Goal: Information Seeking & Learning: Compare options

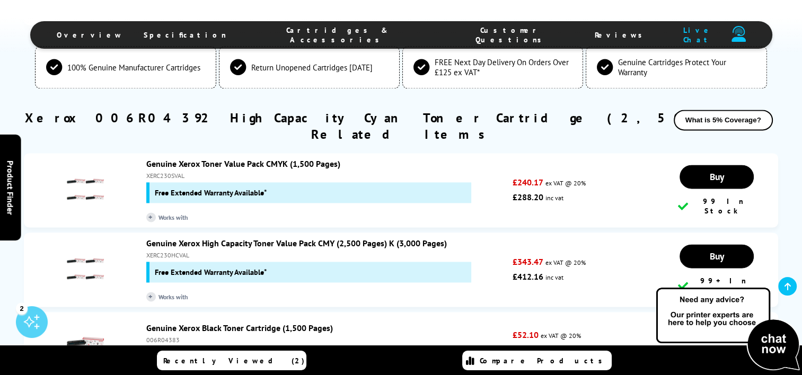
scroll to position [1521, 0]
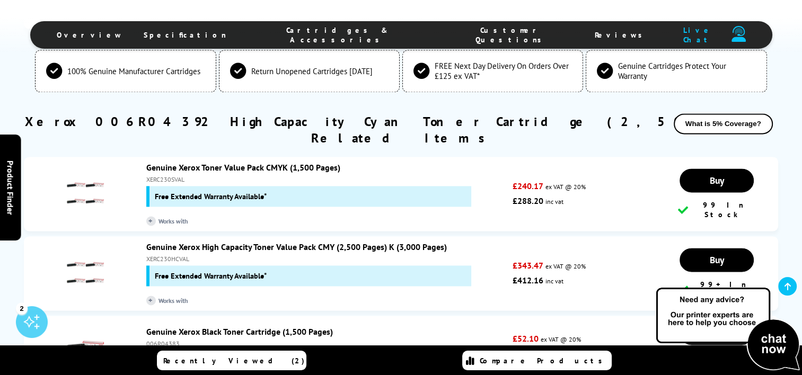
click at [275, 162] on link "Genuine Xerox Toner Value Pack CMYK (1,500 Pages)" at bounding box center [243, 167] width 194 height 11
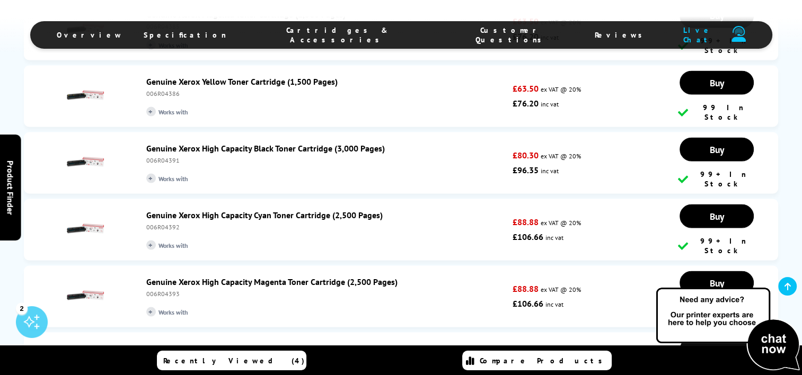
scroll to position [1961, 0]
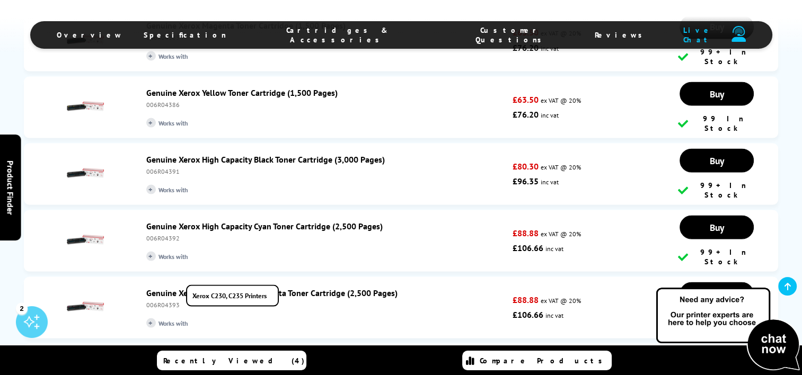
click at [181, 318] on span "+ Works with" at bounding box center [172, 323] width 53 height 10
click at [321, 287] on link "Genuine Xerox High Capacity Magenta Toner Cartridge (2,500 Pages)" at bounding box center [271, 292] width 251 height 11
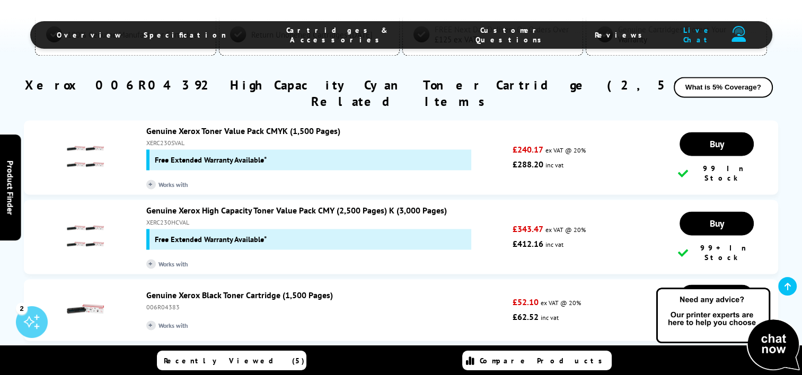
scroll to position [1542, 0]
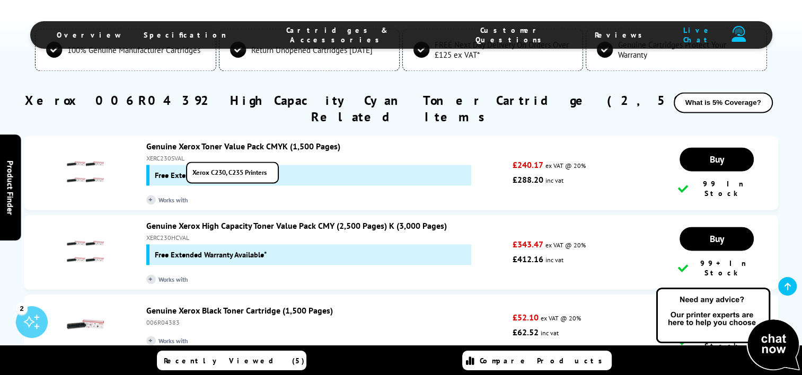
click at [146, 195] on span "+ Works with" at bounding box center [172, 200] width 53 height 10
click at [160, 195] on span "+ Works with" at bounding box center [172, 200] width 53 height 10
click at [277, 141] on link "Genuine Xerox Toner Value Pack CMYK (1,500 Pages)" at bounding box center [243, 146] width 194 height 11
